Goal: Check status: Check status

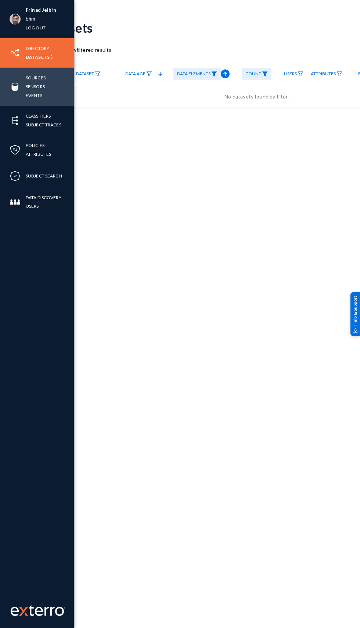
click at [10, 89] on img at bounding box center [15, 86] width 11 height 11
click at [40, 85] on link "Sensors" at bounding box center [35, 86] width 19 height 8
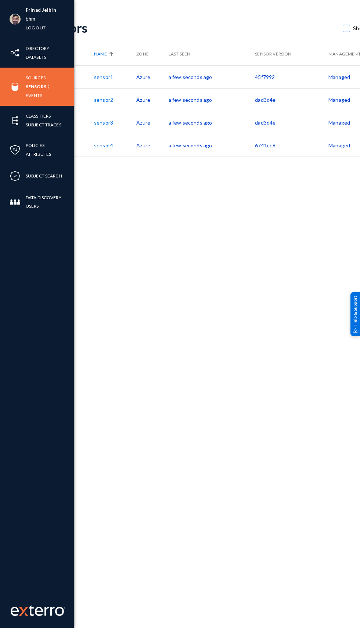
click at [30, 79] on link "Sources" at bounding box center [36, 78] width 20 height 8
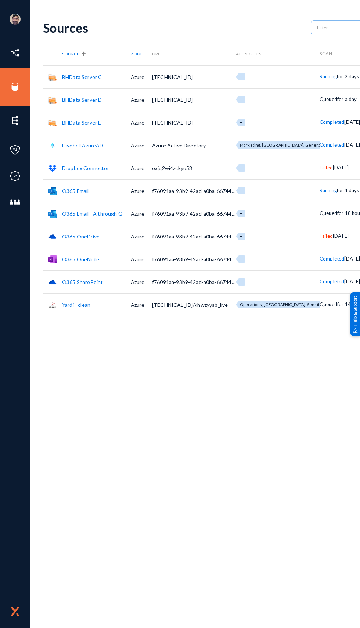
click at [139, 26] on div "Sources" at bounding box center [173, 27] width 261 height 15
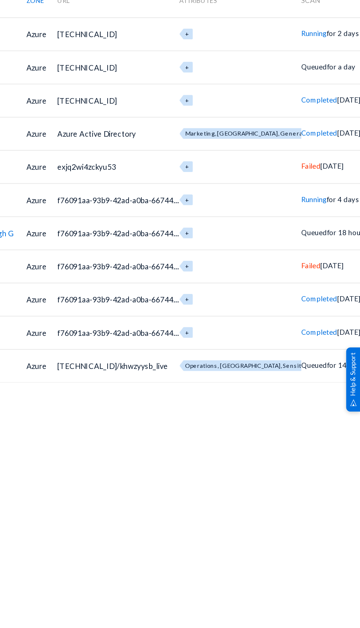
click at [320, 212] on span "Queued" at bounding box center [329, 213] width 18 height 6
click at [324, 309] on td "Queued for 14 hours" at bounding box center [345, 304] width 51 height 23
click at [320, 239] on span "Failed" at bounding box center [326, 236] width 13 height 6
click at [258, 370] on div at bounding box center [180, 314] width 360 height 628
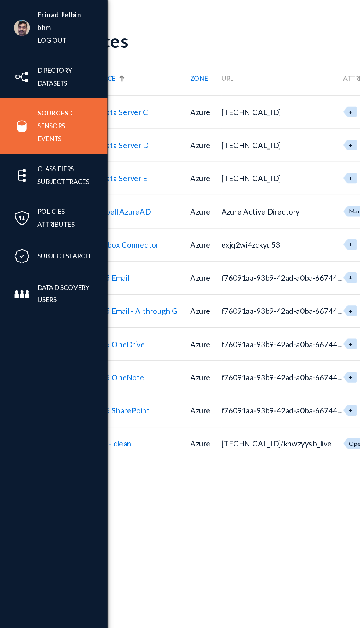
click at [17, 86] on img at bounding box center [15, 86] width 11 height 11
click at [40, 86] on link "Sensors" at bounding box center [35, 86] width 19 height 8
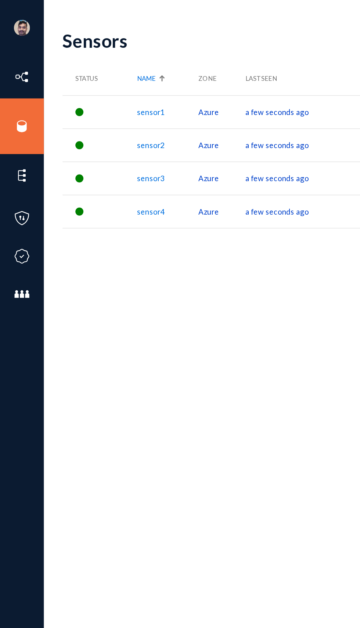
click at [167, 22] on div "Sensors" at bounding box center [189, 27] width 293 height 15
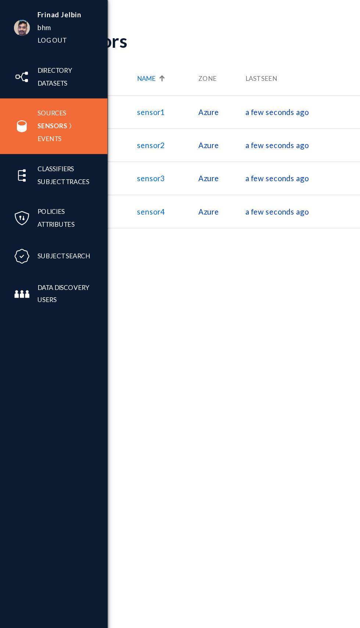
click at [10, 92] on img at bounding box center [15, 86] width 11 height 11
click at [45, 78] on link "Sources" at bounding box center [36, 78] width 20 height 8
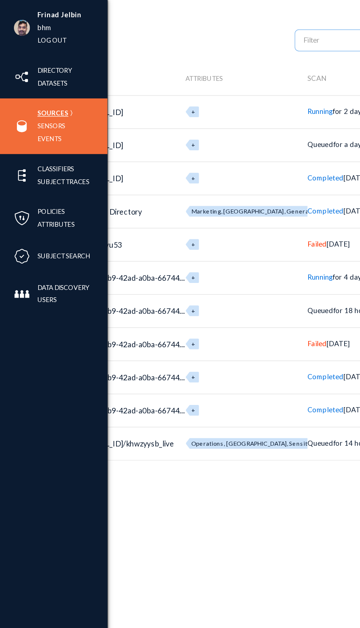
scroll to position [0, 123]
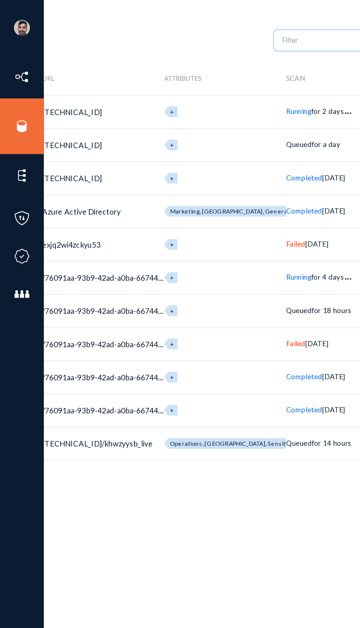
click at [197, 77] on span "Running" at bounding box center [205, 77] width 17 height 6
click at [195, 191] on div at bounding box center [180, 314] width 360 height 628
click at [197, 190] on span "Running" at bounding box center [205, 190] width 17 height 6
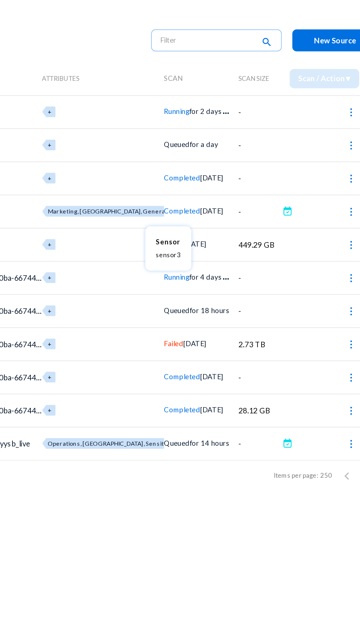
click at [232, 369] on div at bounding box center [180, 314] width 360 height 628
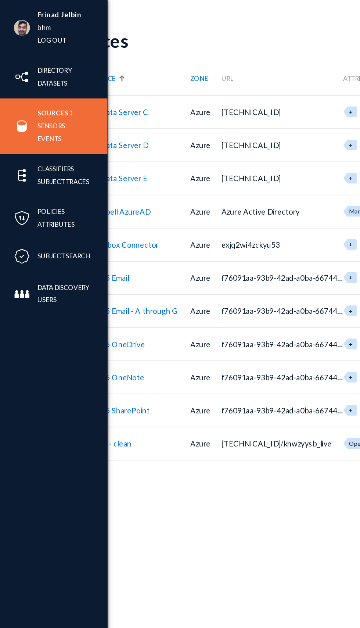
click at [12, 87] on img at bounding box center [15, 86] width 11 height 11
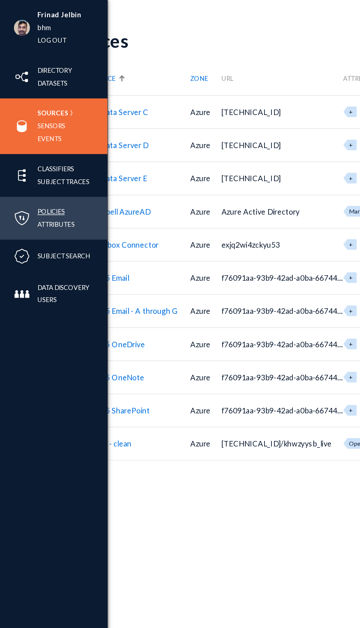
click at [41, 144] on link "Policies" at bounding box center [35, 145] width 19 height 8
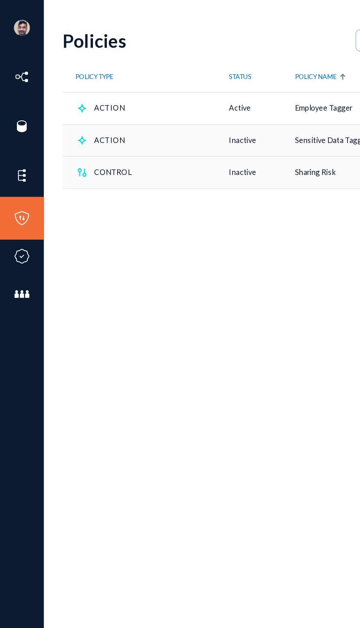
click at [153, 269] on div "Policies + Control Policy + Action Policy Policy Type STATUS Policy NAME LAST E…" at bounding box center [257, 320] width 428 height 615
